Goal: Use online tool/utility

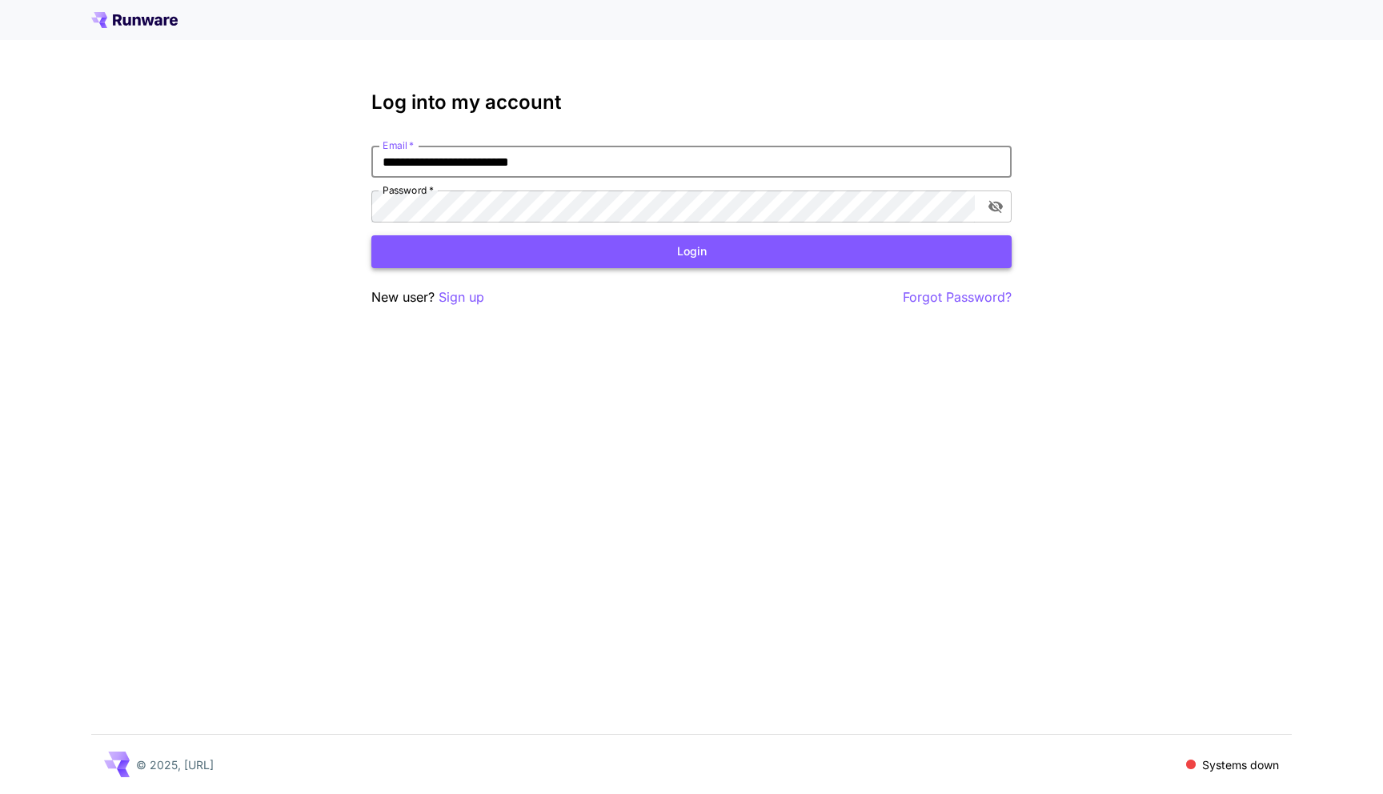
click at [680, 256] on button "Login" at bounding box center [691, 251] width 640 height 33
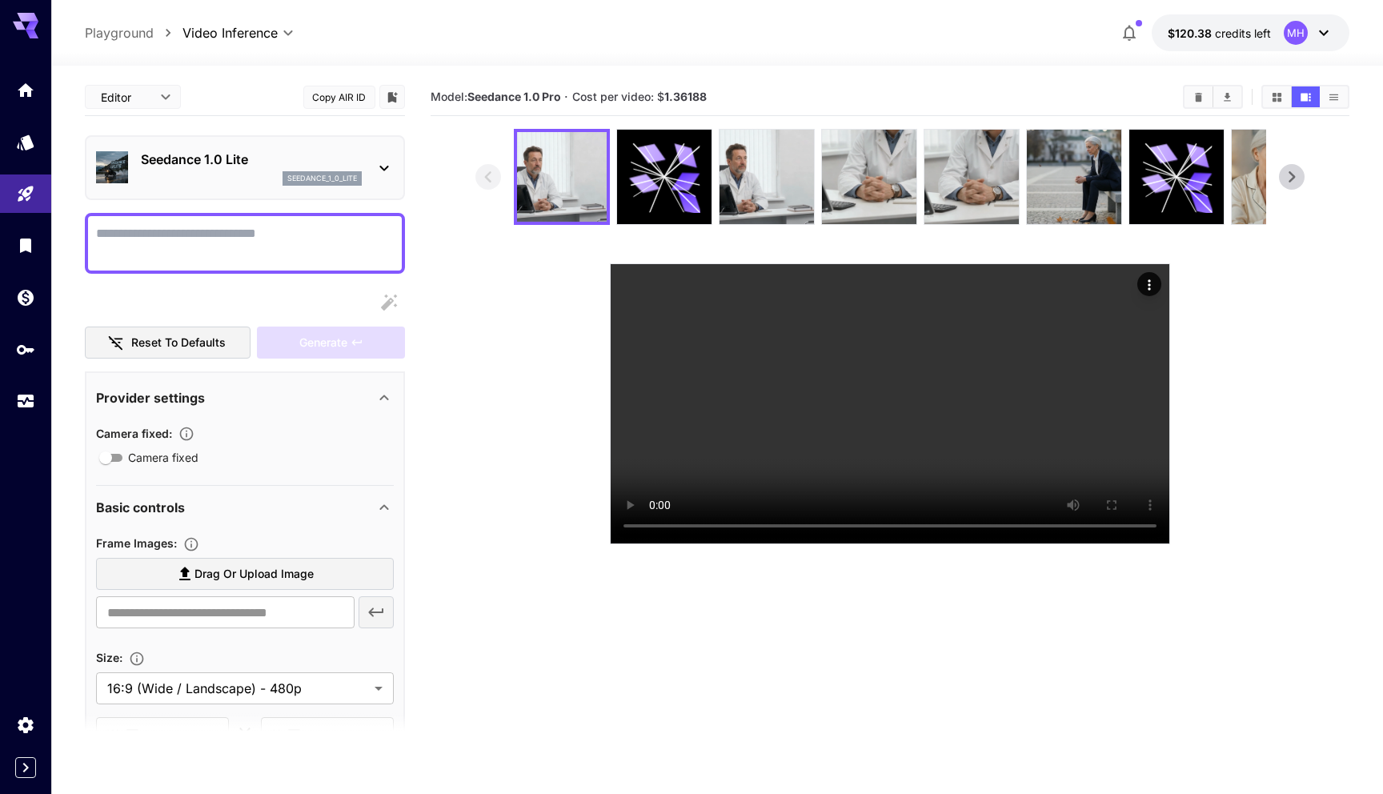
click at [1295, 170] on icon at bounding box center [1292, 177] width 24 height 24
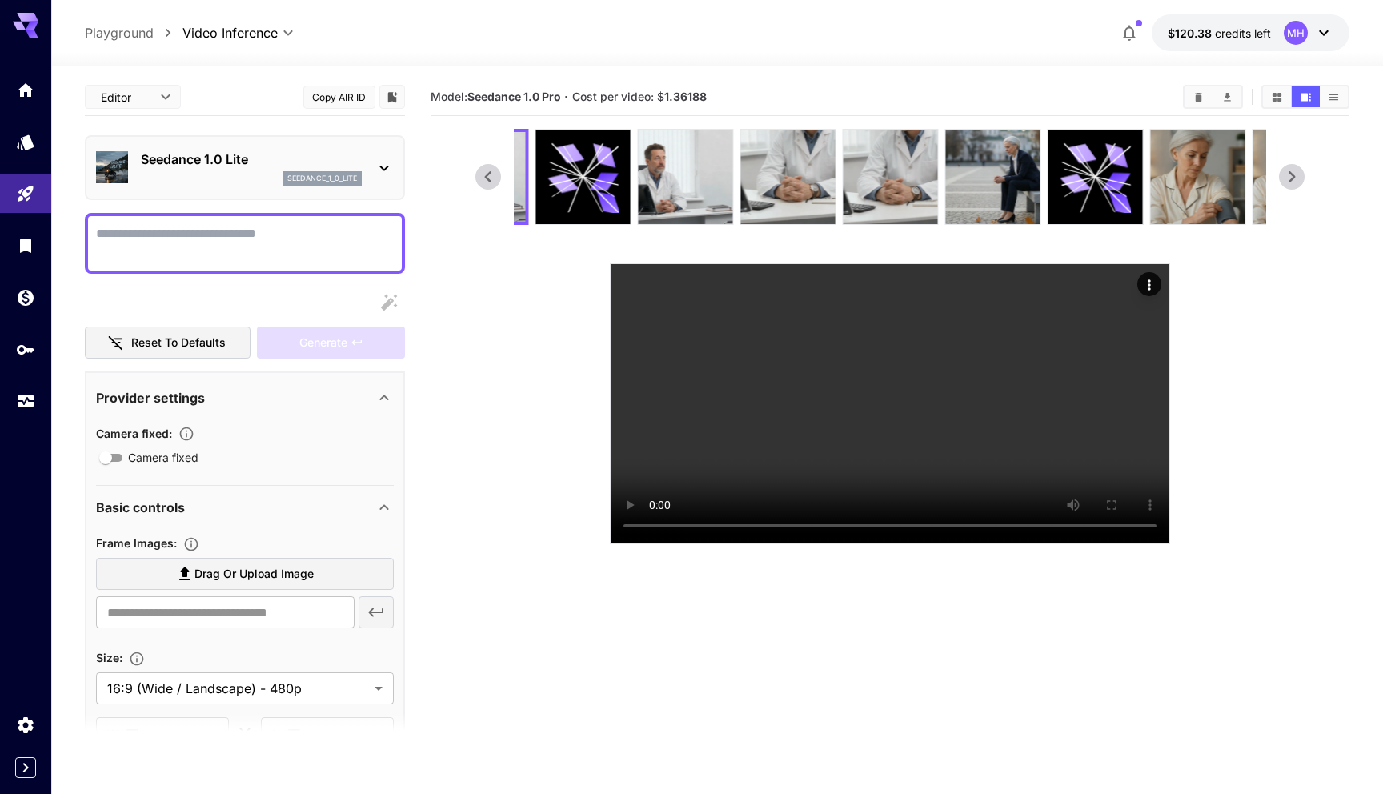
click at [1295, 170] on icon at bounding box center [1292, 177] width 24 height 24
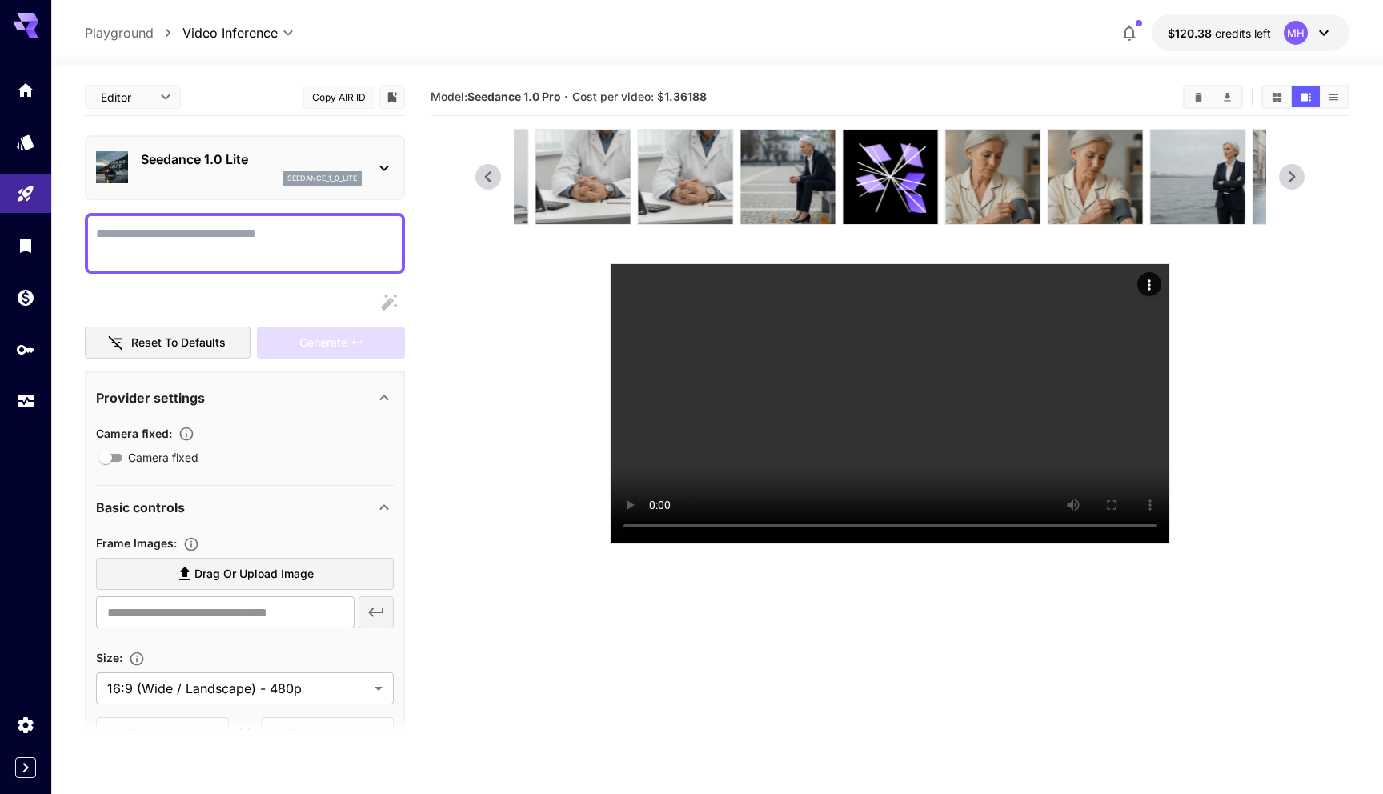
click at [1295, 170] on icon at bounding box center [1292, 177] width 24 height 24
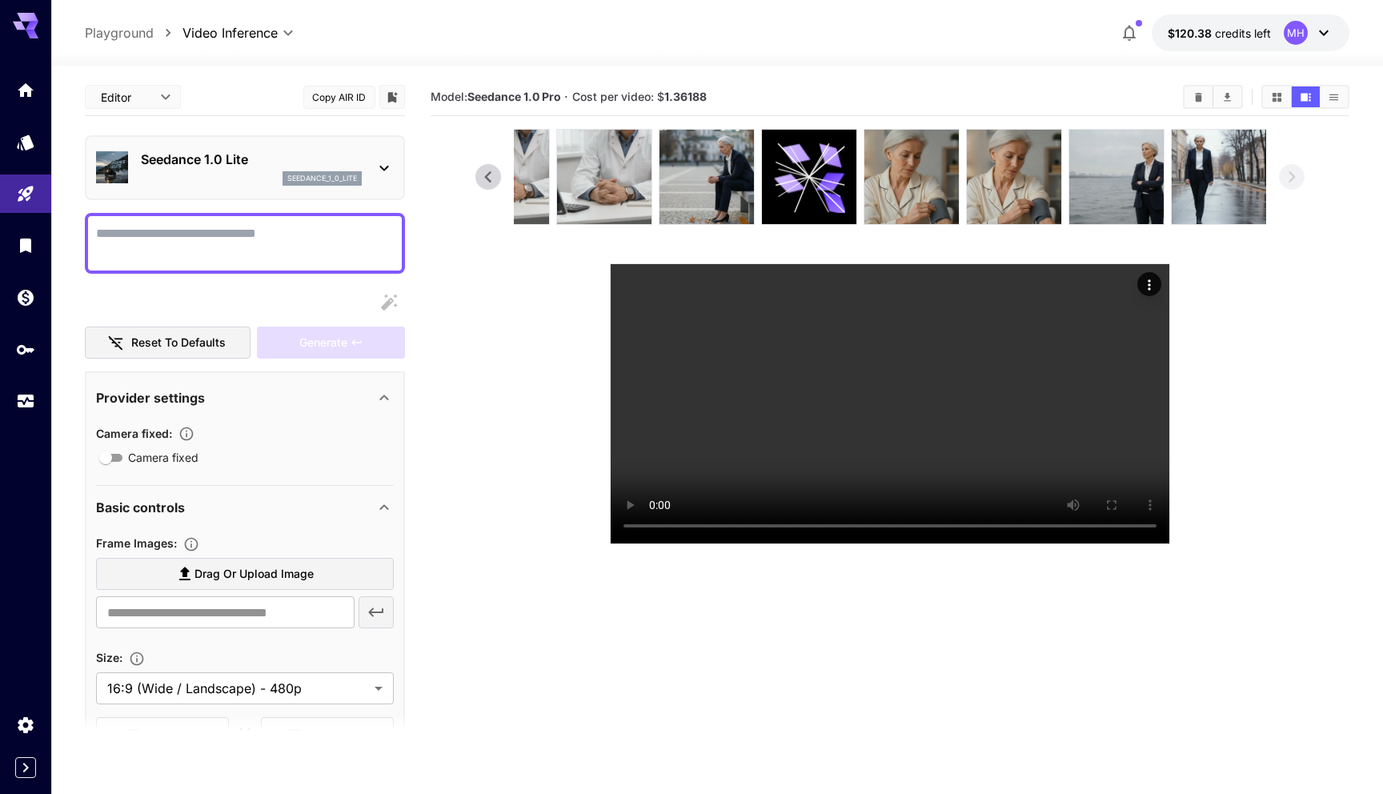
click at [216, 239] on textarea "Camera fixed" at bounding box center [245, 243] width 298 height 38
paste textarea "**********"
type textarea "**********"
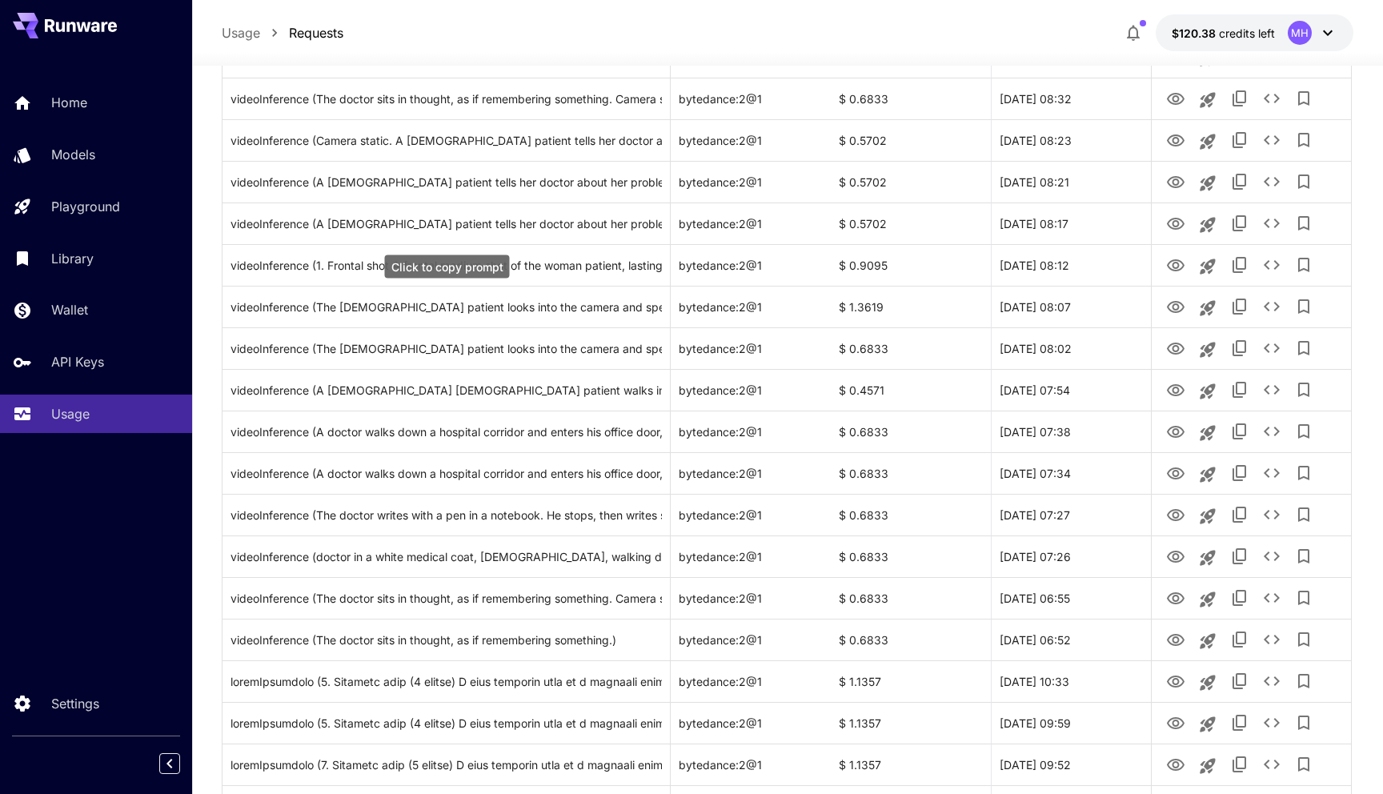
scroll to position [1317, 0]
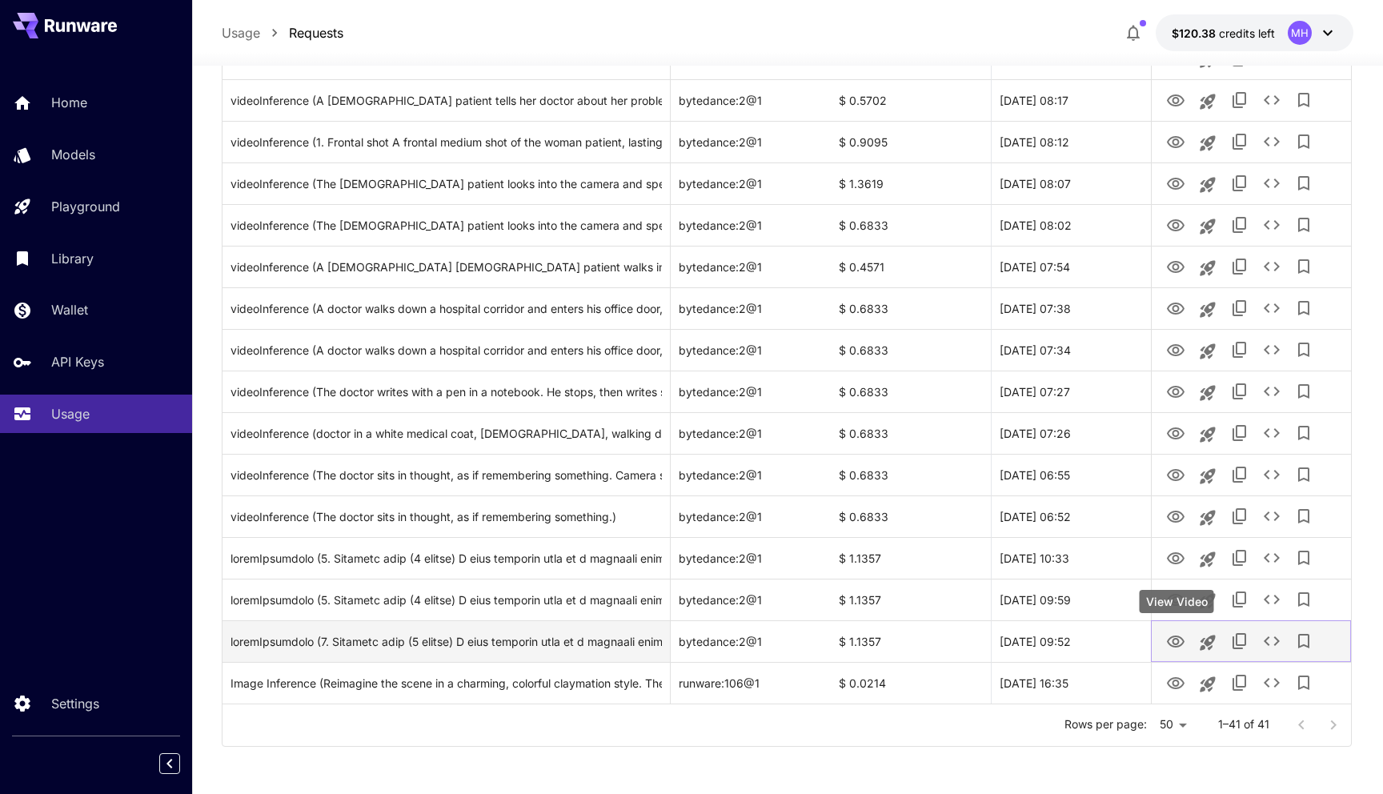
click at [1176, 639] on icon "View Video" at bounding box center [1176, 641] width 18 height 12
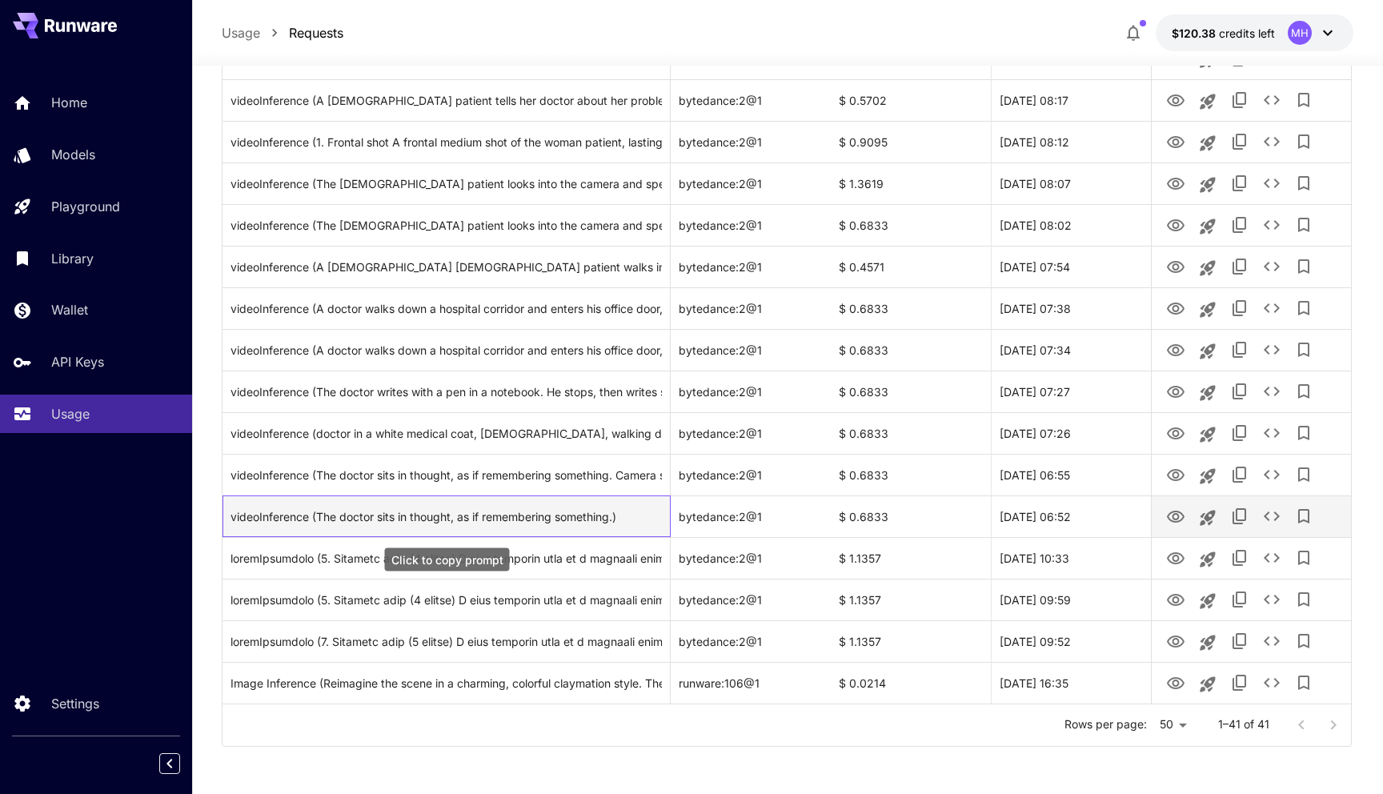
click at [464, 511] on div "videoInference (The doctor sits in thought, as if remembering something.)" at bounding box center [445, 516] width 431 height 41
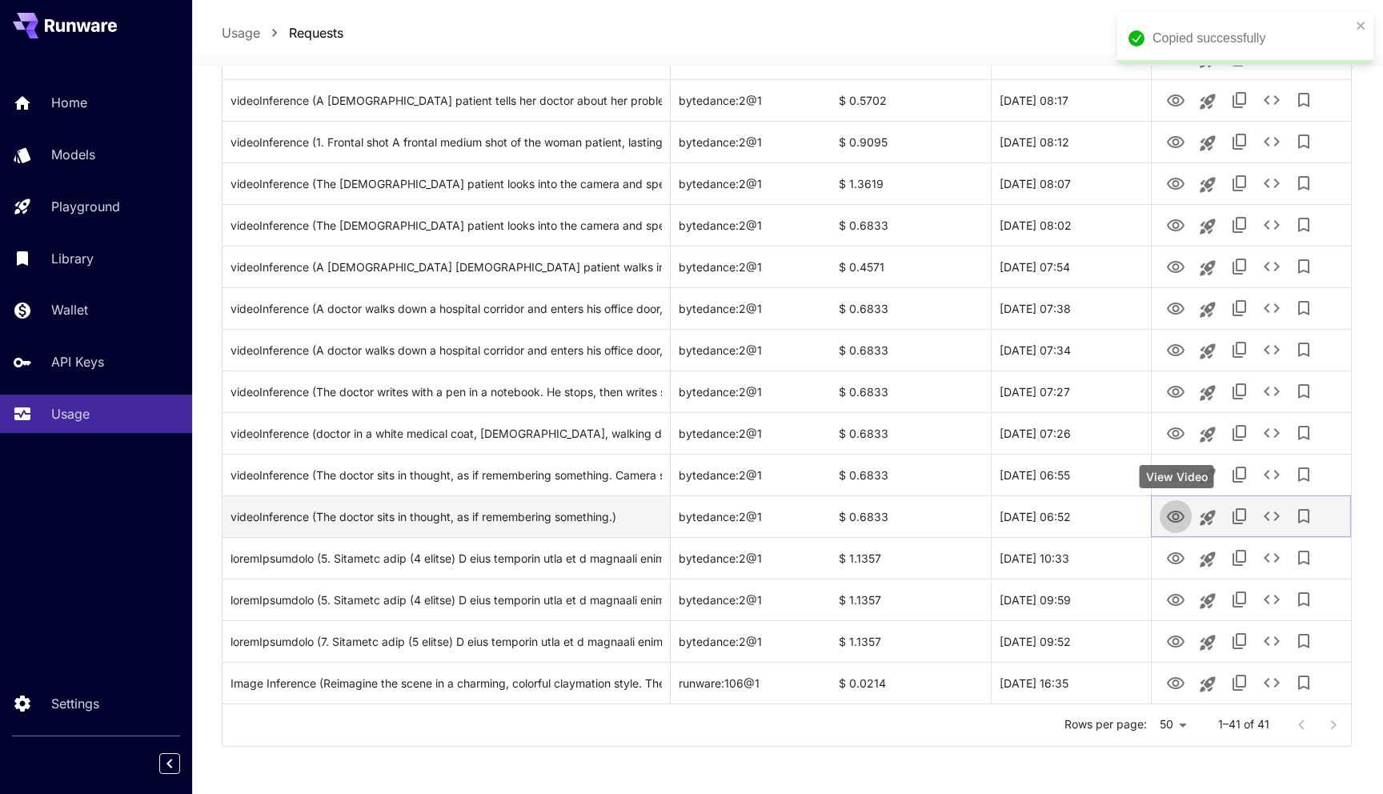
click at [1175, 516] on icon "View Video" at bounding box center [1175, 516] width 19 height 19
click at [1179, 512] on icon "View Video" at bounding box center [1176, 517] width 18 height 12
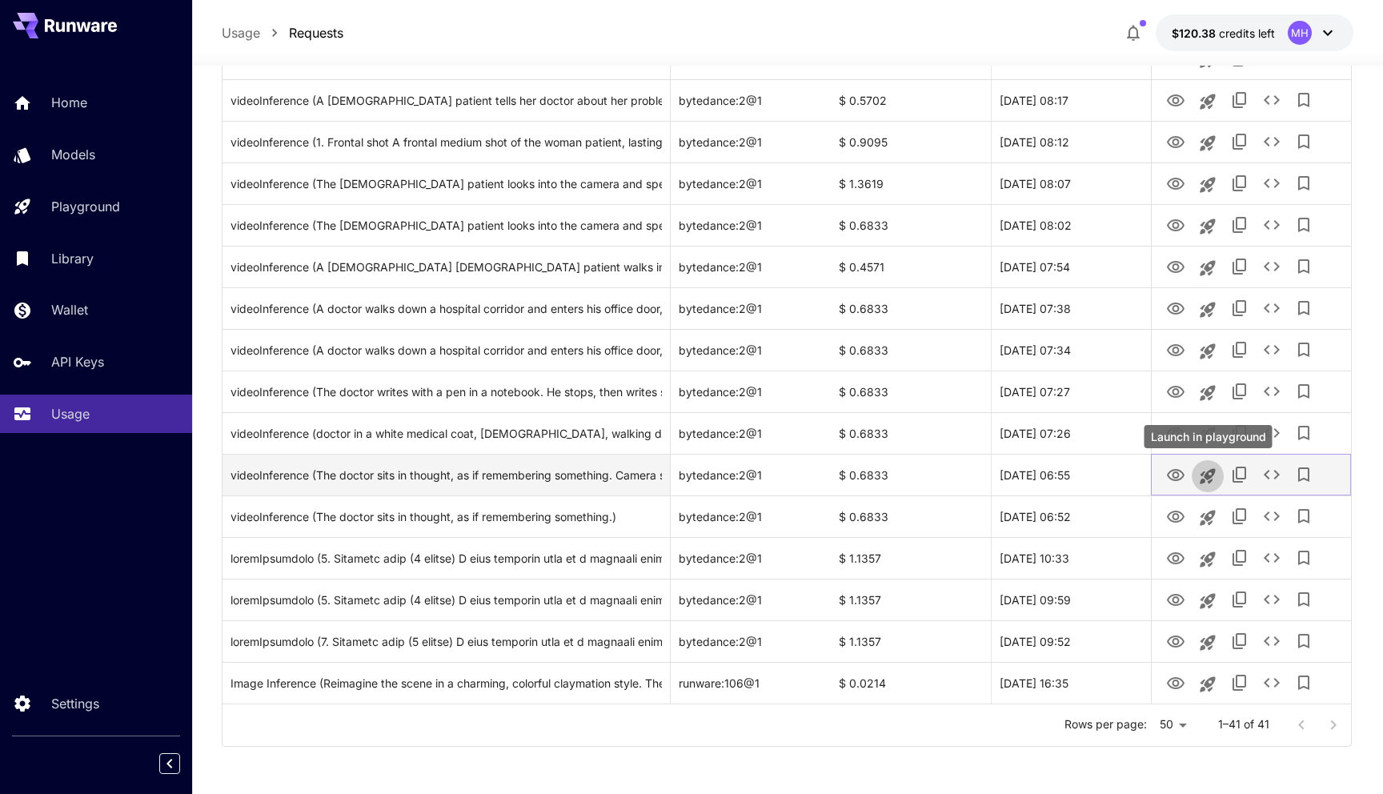
click at [1204, 479] on icon "Launch in playground" at bounding box center [1207, 475] width 15 height 15
